Goal: Task Accomplishment & Management: Use online tool/utility

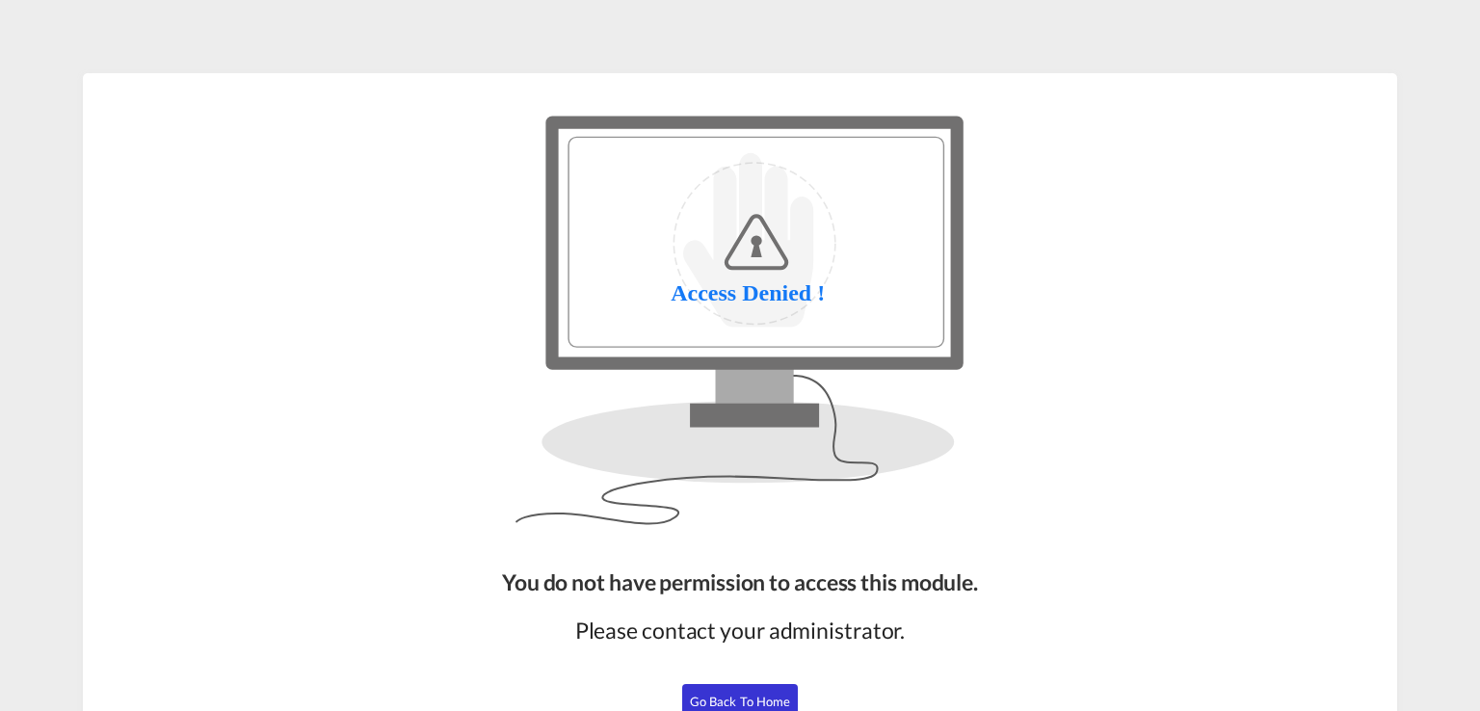
click at [754, 685] on button "Go Back to Home" at bounding box center [740, 701] width 116 height 35
